Goal: Task Accomplishment & Management: Use online tool/utility

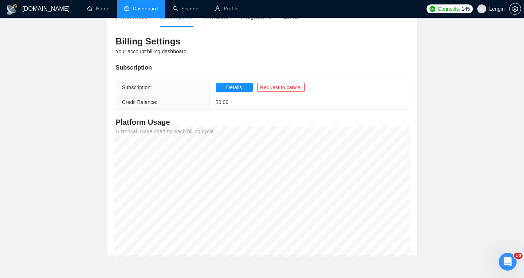
click at [140, 12] on link "Dashboard" at bounding box center [141, 9] width 34 height 6
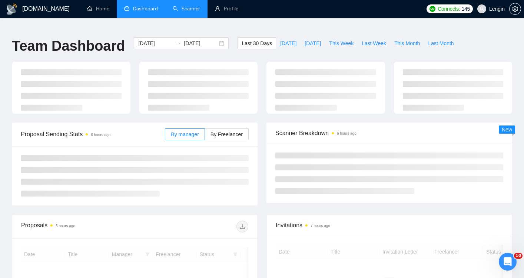
click at [182, 9] on link "Scanner" at bounding box center [186, 9] width 27 height 6
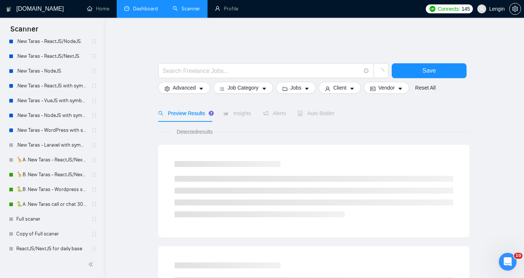
scroll to position [278, 0]
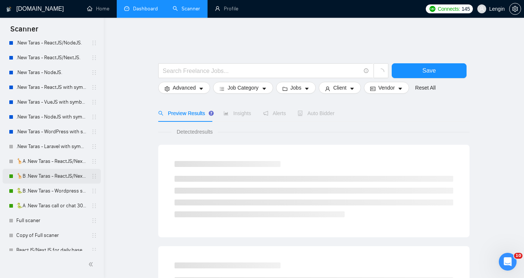
click at [46, 177] on link "🦒B .New Taras - ReactJS/NextJS rel exp 23/04" at bounding box center [51, 176] width 70 height 15
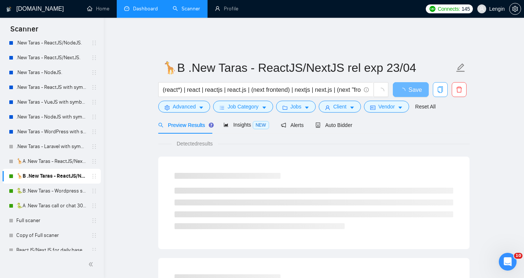
click at [439, 86] on icon "copy" at bounding box center [440, 89] width 7 height 7
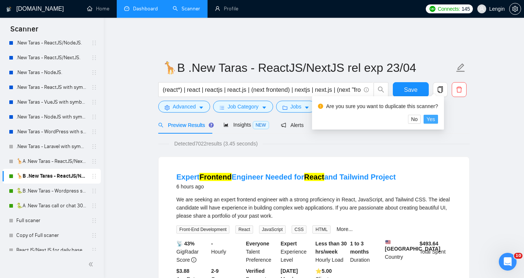
click at [435, 121] on span "Yes" at bounding box center [431, 119] width 9 height 8
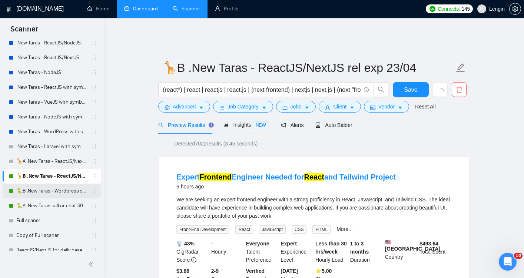
scroll to position [314, 0]
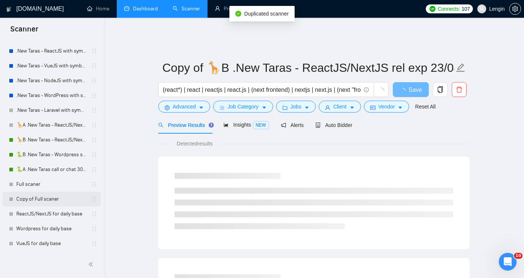
scroll to position [329, 0]
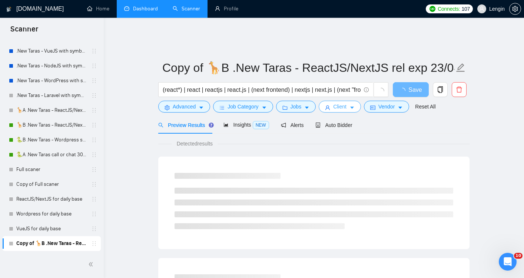
click at [346, 103] on span "Client" at bounding box center [339, 107] width 13 height 8
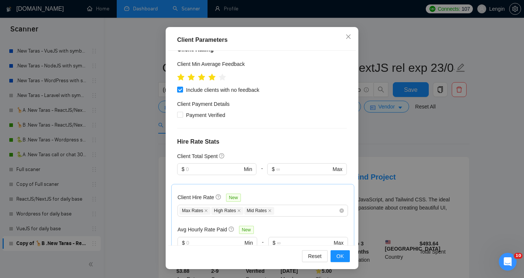
scroll to position [419, 0]
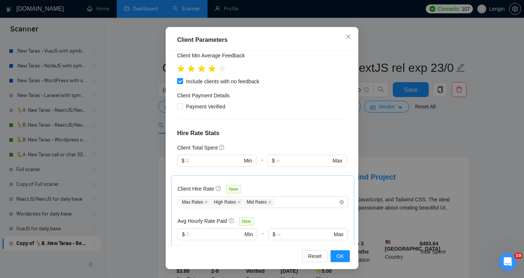
click at [436, 98] on div "Client Parameters Client Location Include Client Countries [GEOGRAPHIC_DATA] [G…" at bounding box center [262, 139] width 524 height 278
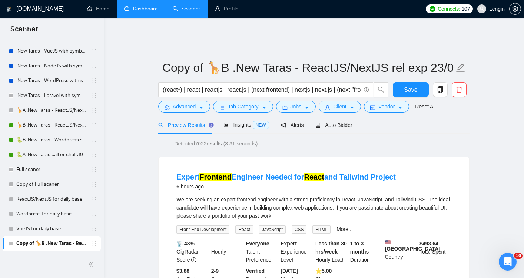
scroll to position [17, 0]
click at [392, 103] on span "Vendor" at bounding box center [387, 107] width 16 height 8
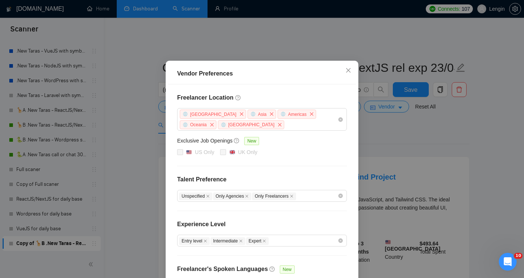
scroll to position [25, 0]
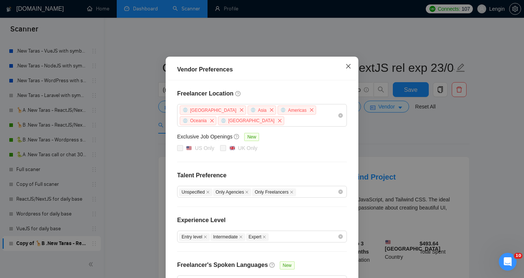
click at [351, 67] on icon "close" at bounding box center [349, 66] width 6 height 6
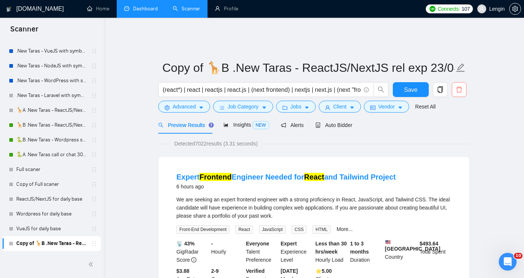
click at [460, 86] on icon "delete" at bounding box center [459, 89] width 7 height 7
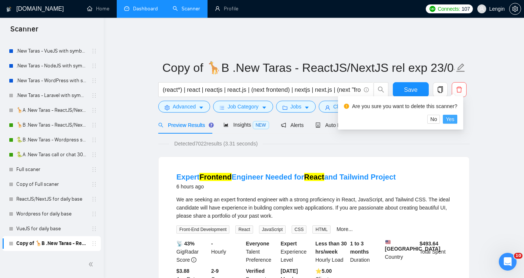
click at [457, 118] on button "Yes" at bounding box center [450, 119] width 14 height 9
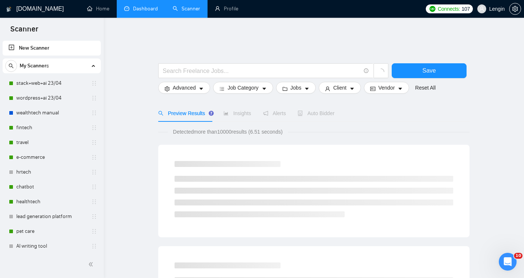
click at [143, 9] on link "Dashboard" at bounding box center [141, 9] width 34 height 6
